Goal: Obtain resource: Obtain resource

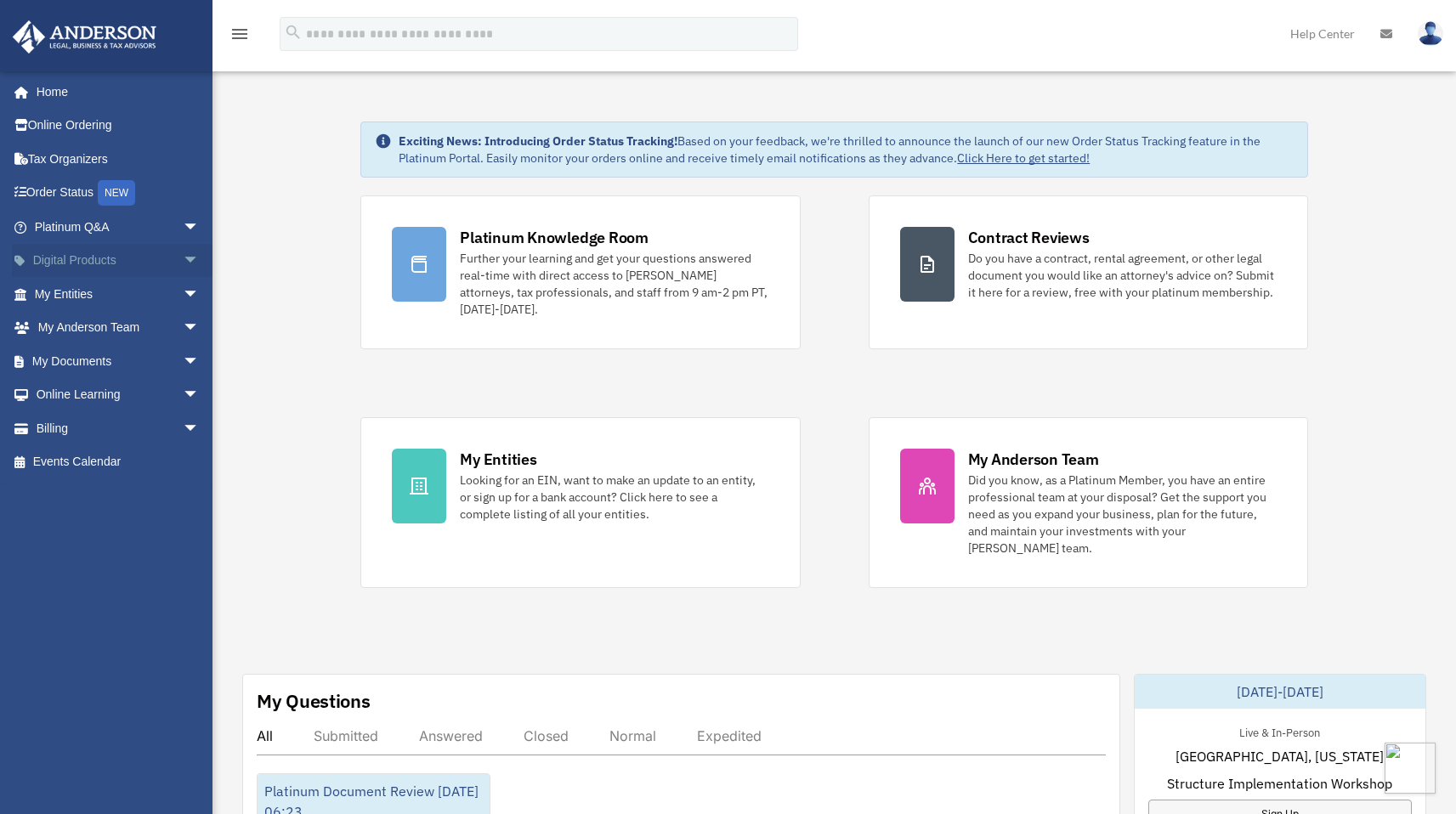
click at [109, 258] on link "Digital Products arrow_drop_down" at bounding box center [118, 260] width 214 height 34
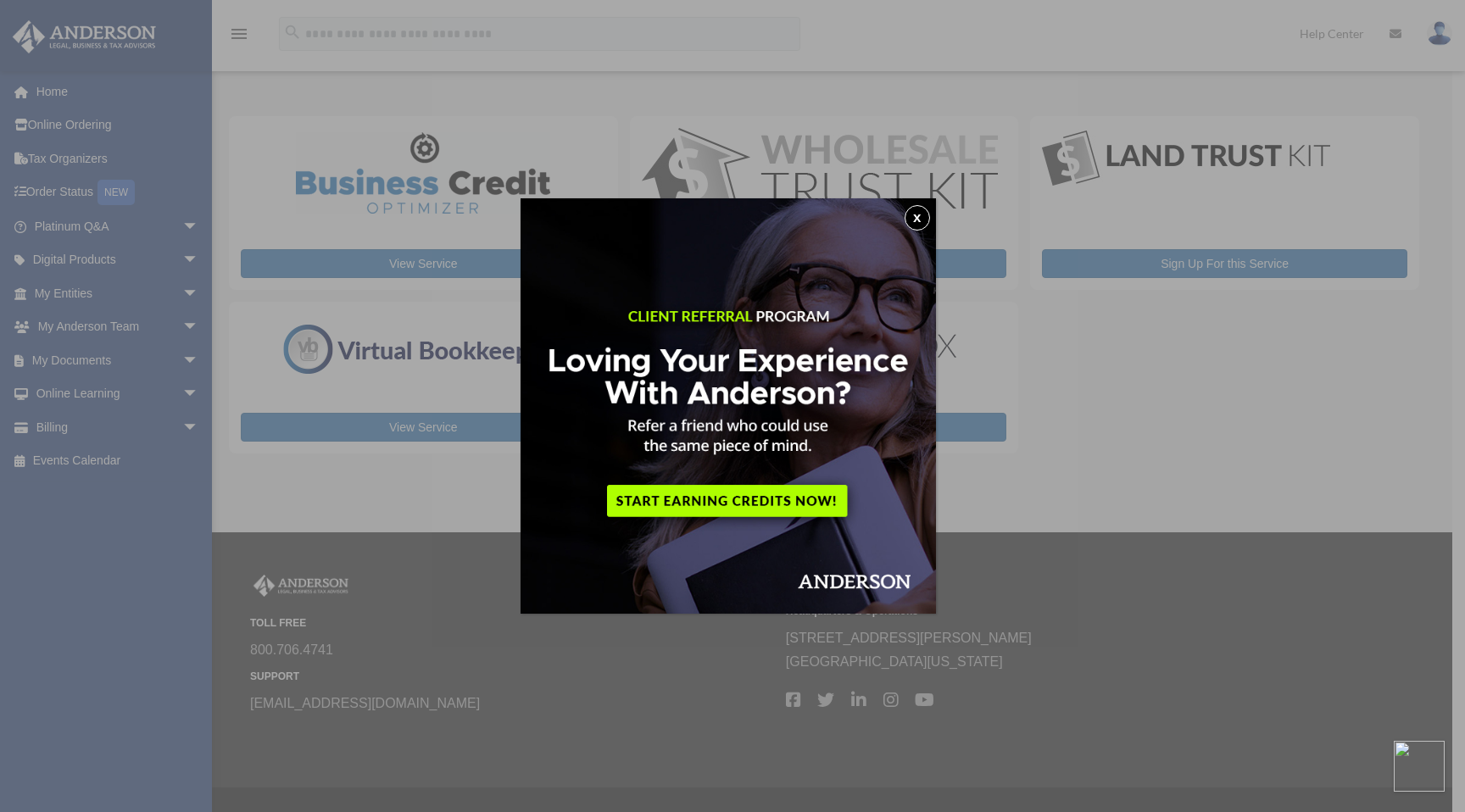
click at [924, 214] on button "x" at bounding box center [917, 218] width 25 height 25
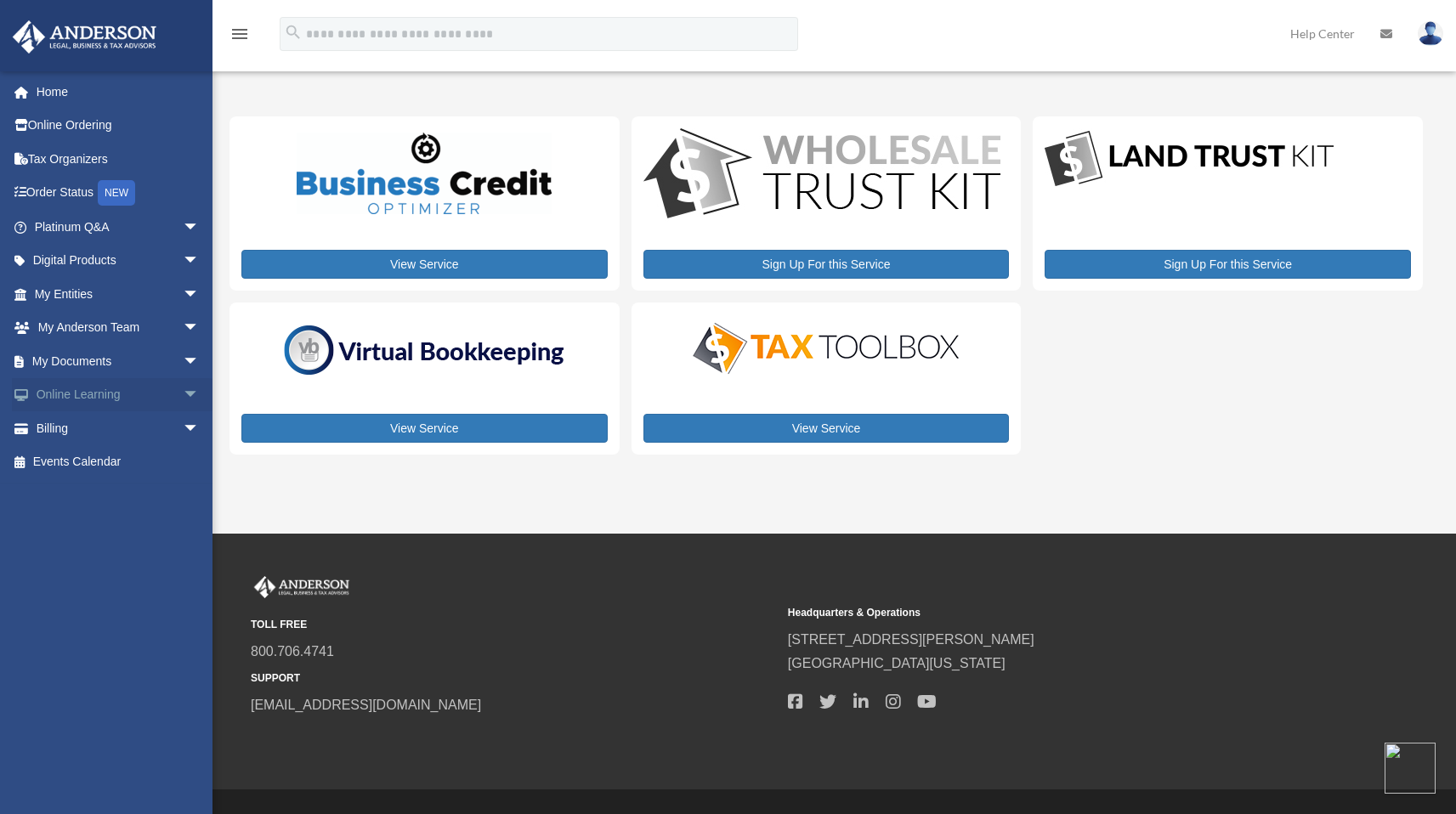
click at [183, 397] on span "arrow_drop_down" at bounding box center [199, 395] width 34 height 35
click at [96, 495] on link "Resources" at bounding box center [125, 495] width 201 height 34
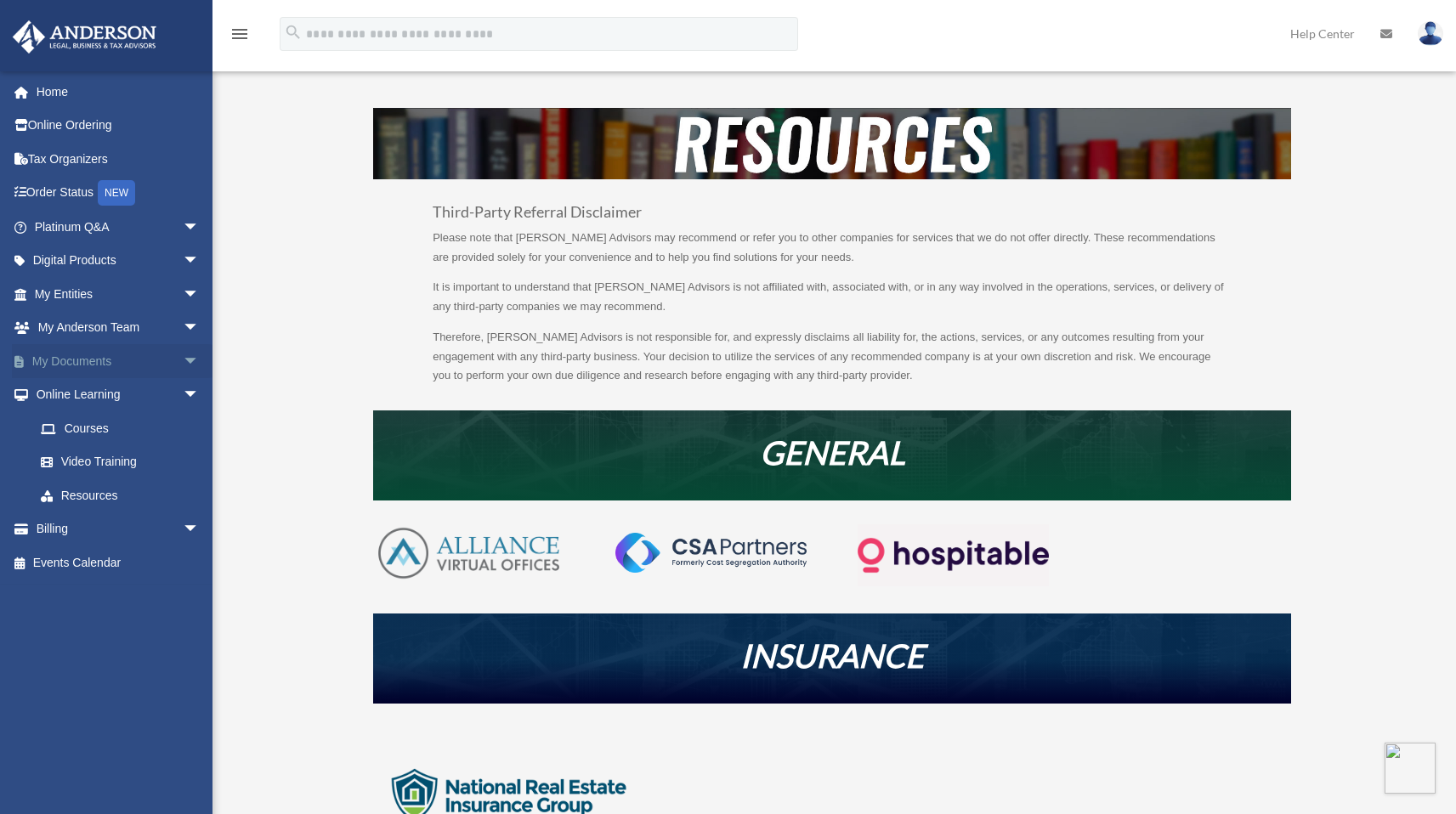
click at [183, 360] on span "arrow_drop_down" at bounding box center [199, 362] width 34 height 35
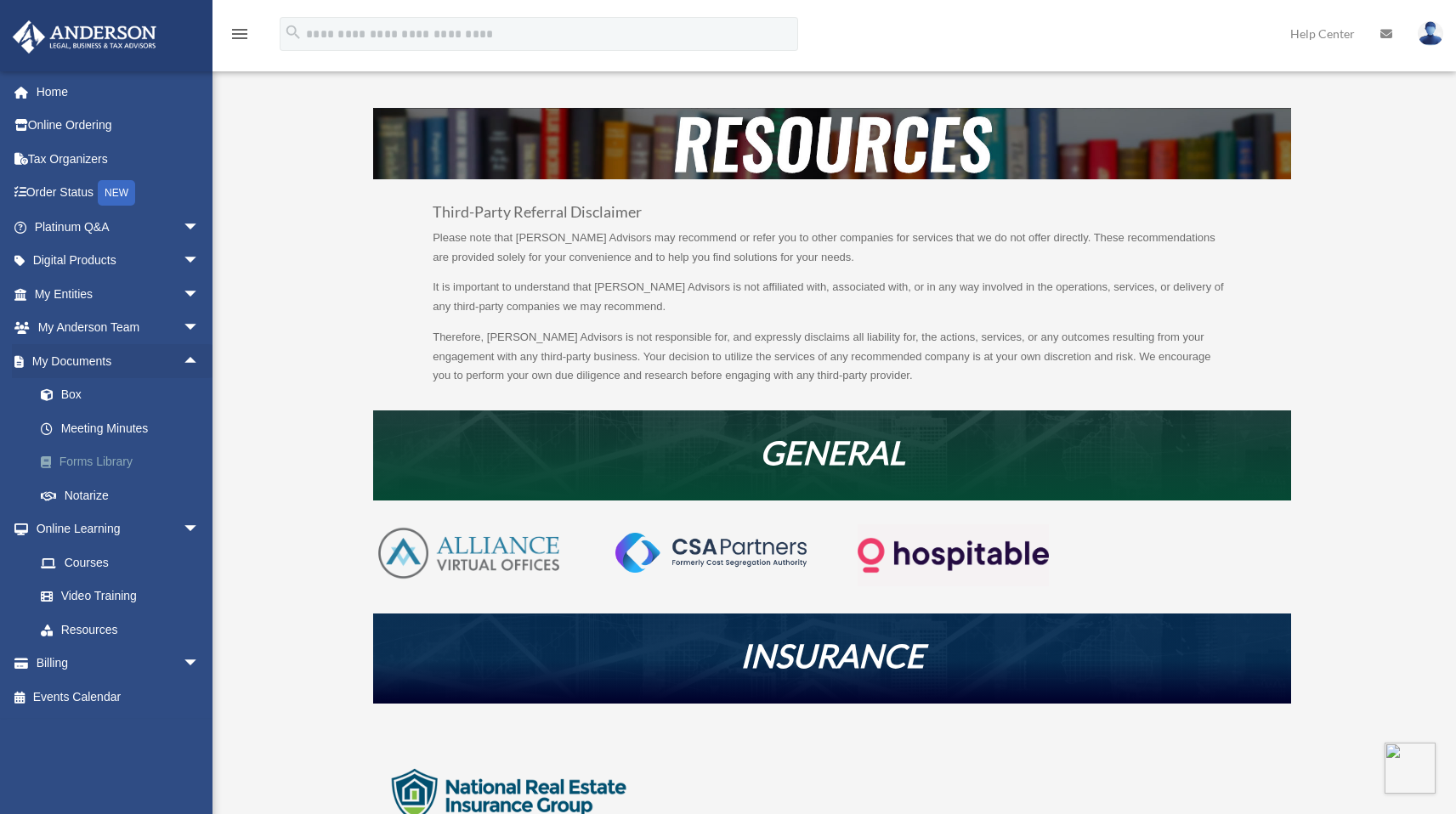
click at [110, 459] on link "Forms Library" at bounding box center [125, 462] width 201 height 34
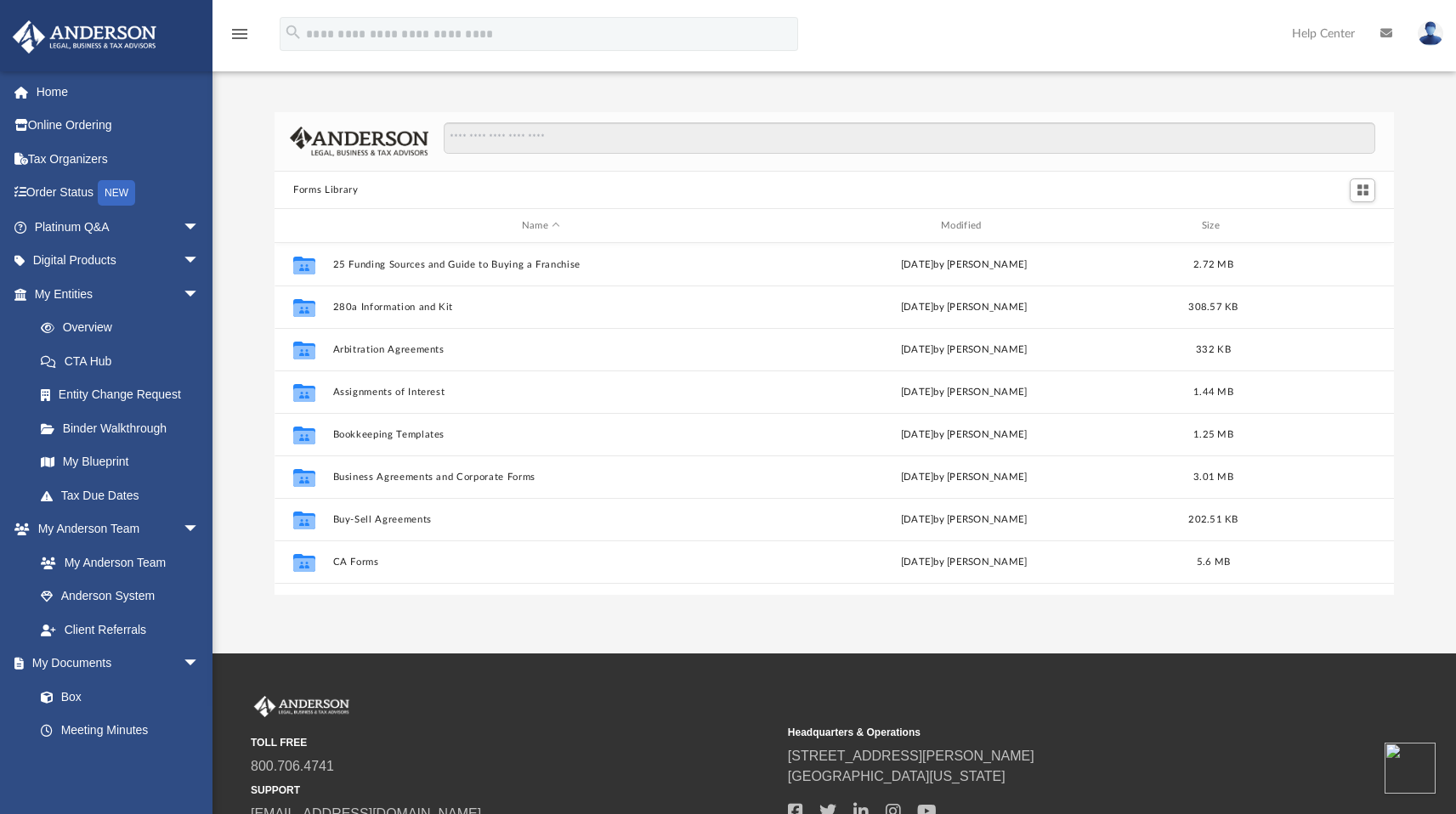
scroll to position [373, 1107]
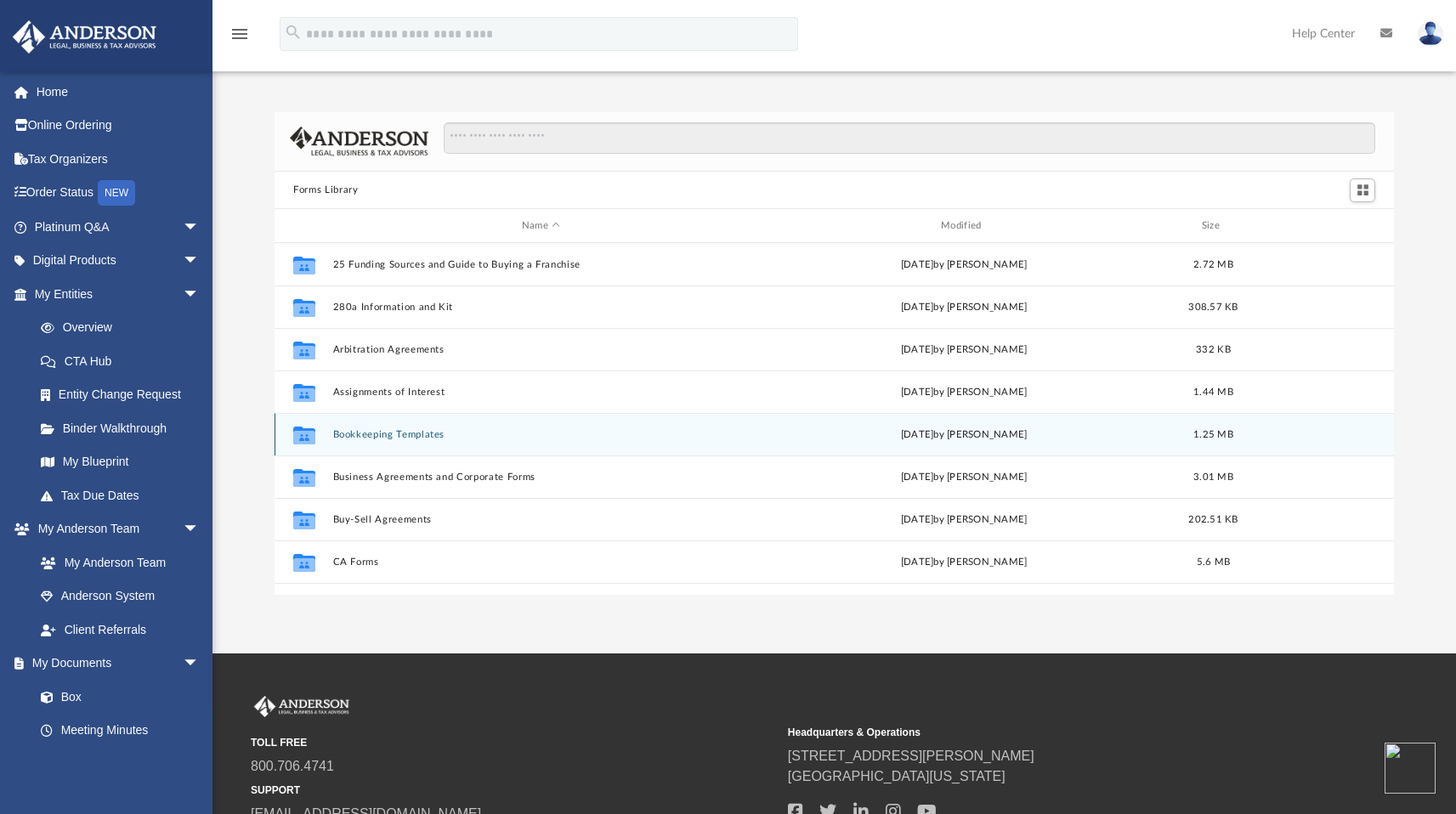
click at [376, 435] on button "Bookkeeping Templates" at bounding box center [541, 434] width 416 height 11
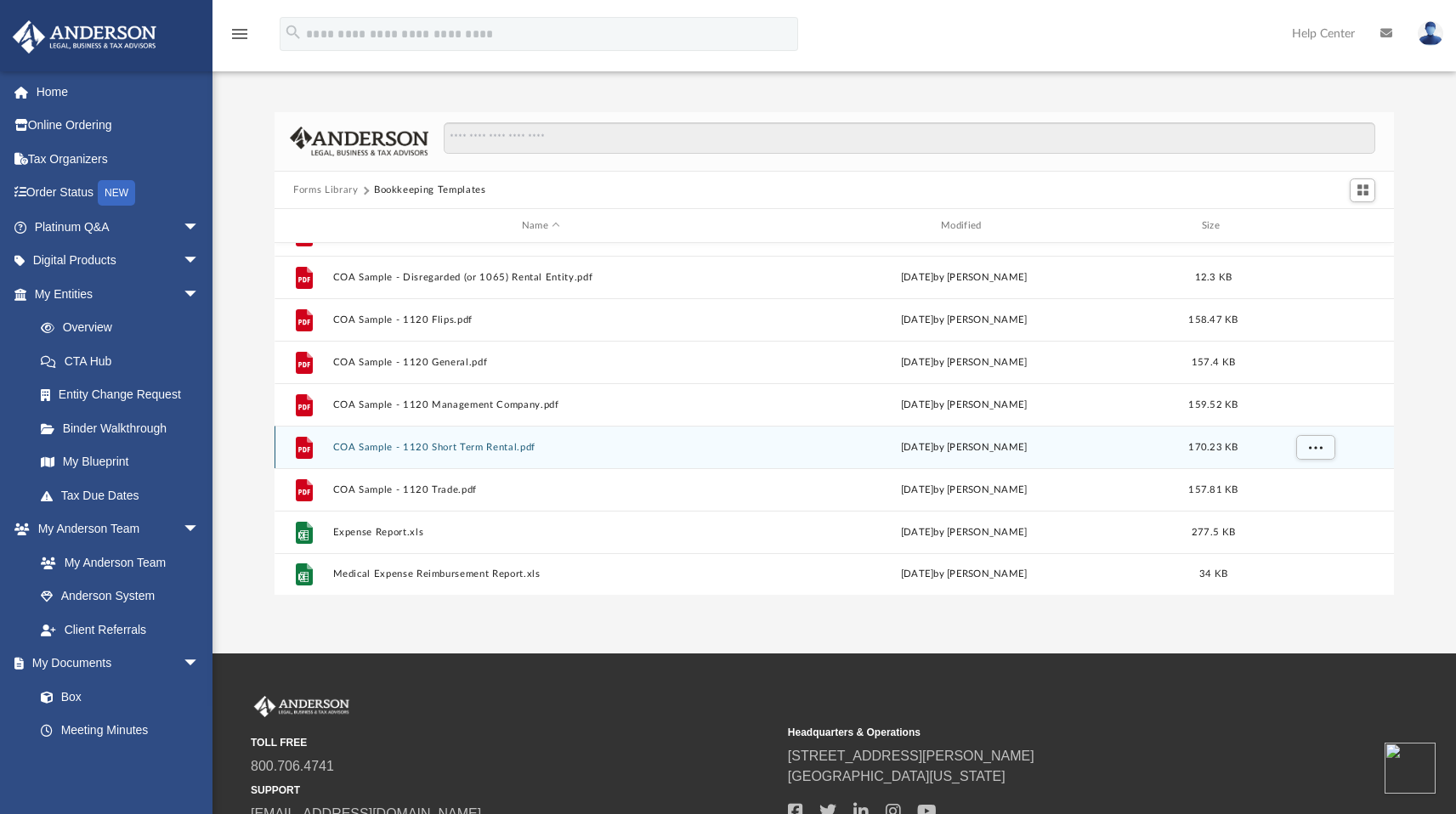
scroll to position [0, 0]
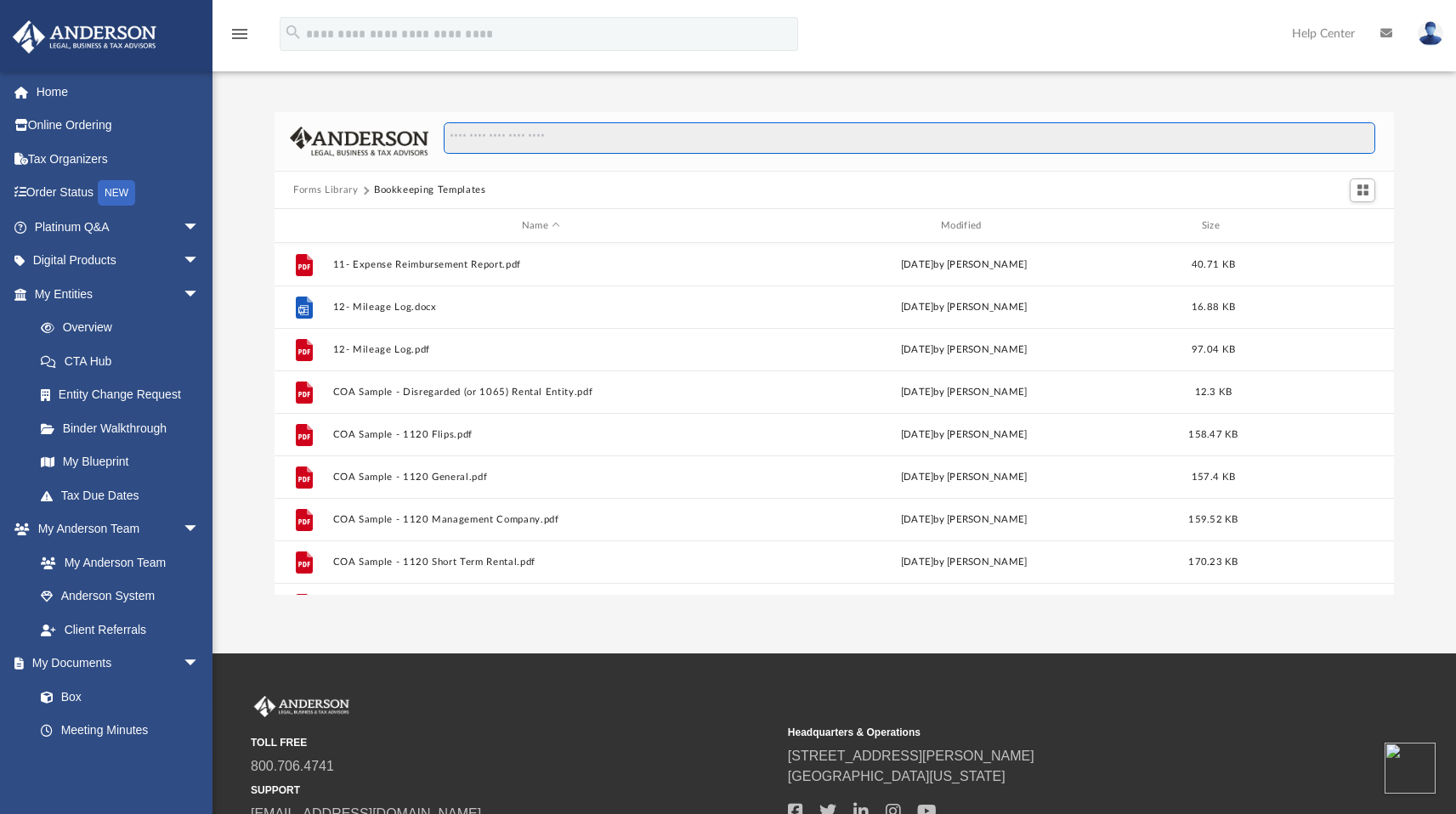
click at [505, 144] on input "Search files and folders" at bounding box center [910, 138] width 932 height 32
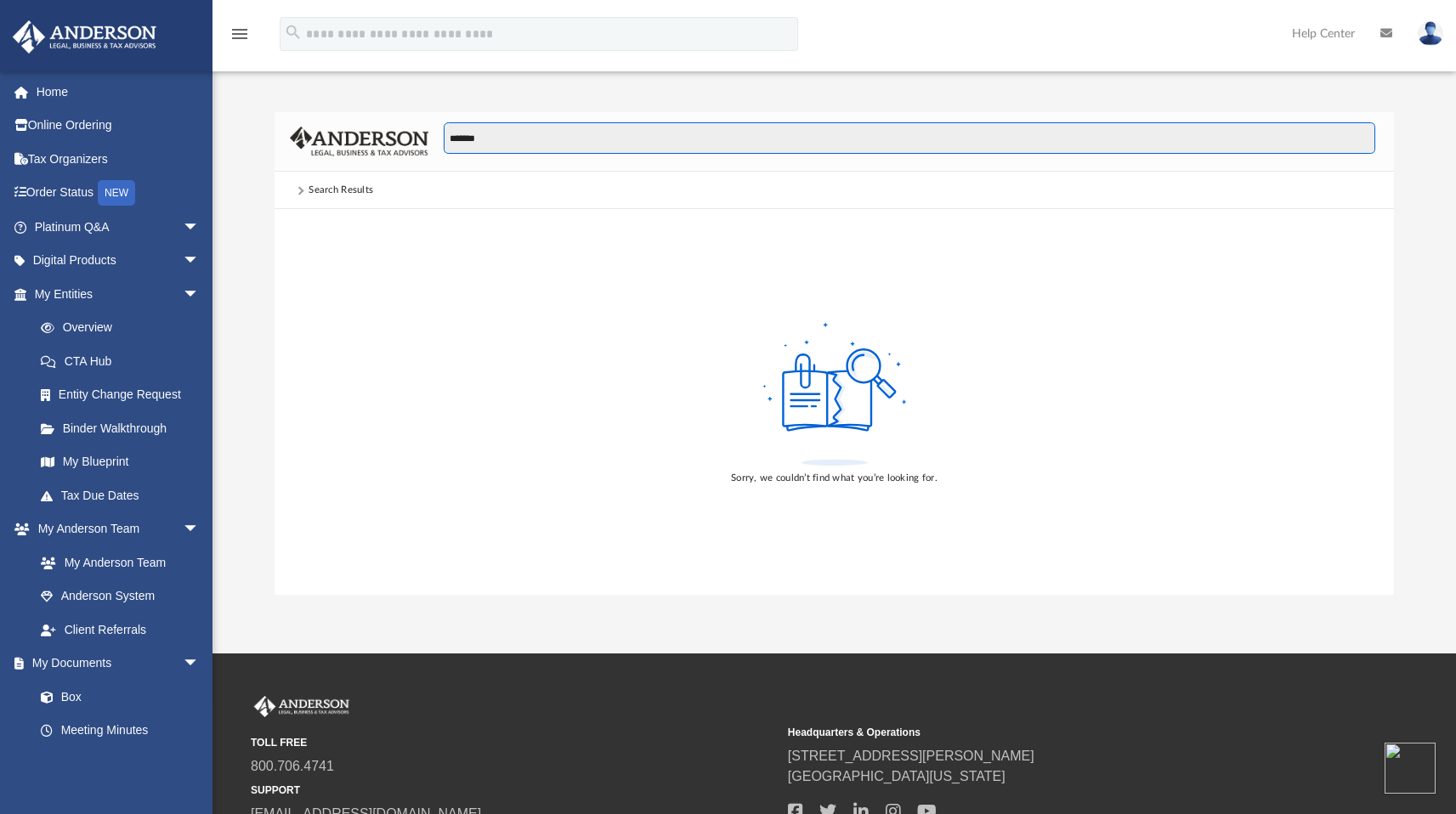
type input "*******"
